Goal: Transaction & Acquisition: Book appointment/travel/reservation

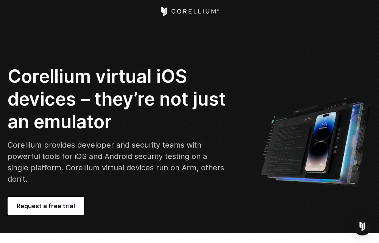
scroll to position [113, 0]
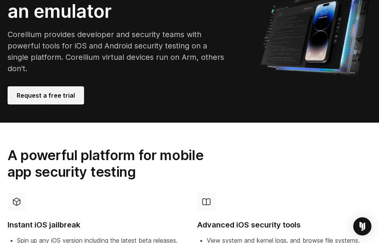
click at [33, 90] on link "Request a free trial" at bounding box center [46, 95] width 76 height 18
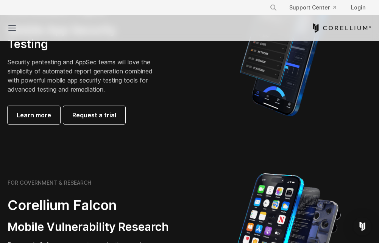
scroll to position [227, 0]
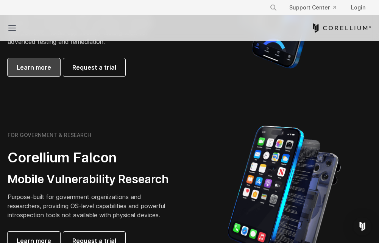
click at [55, 76] on link "Learn more" at bounding box center [34, 67] width 53 height 18
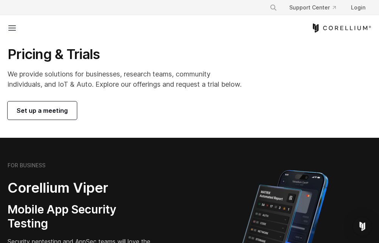
click at [54, 115] on span "Set up a meeting" at bounding box center [42, 110] width 51 height 9
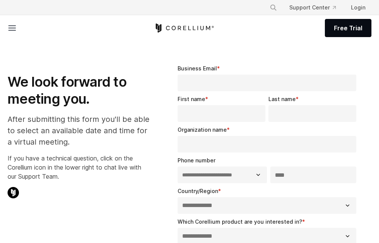
select select "**"
